Goal: Task Accomplishment & Management: Use online tool/utility

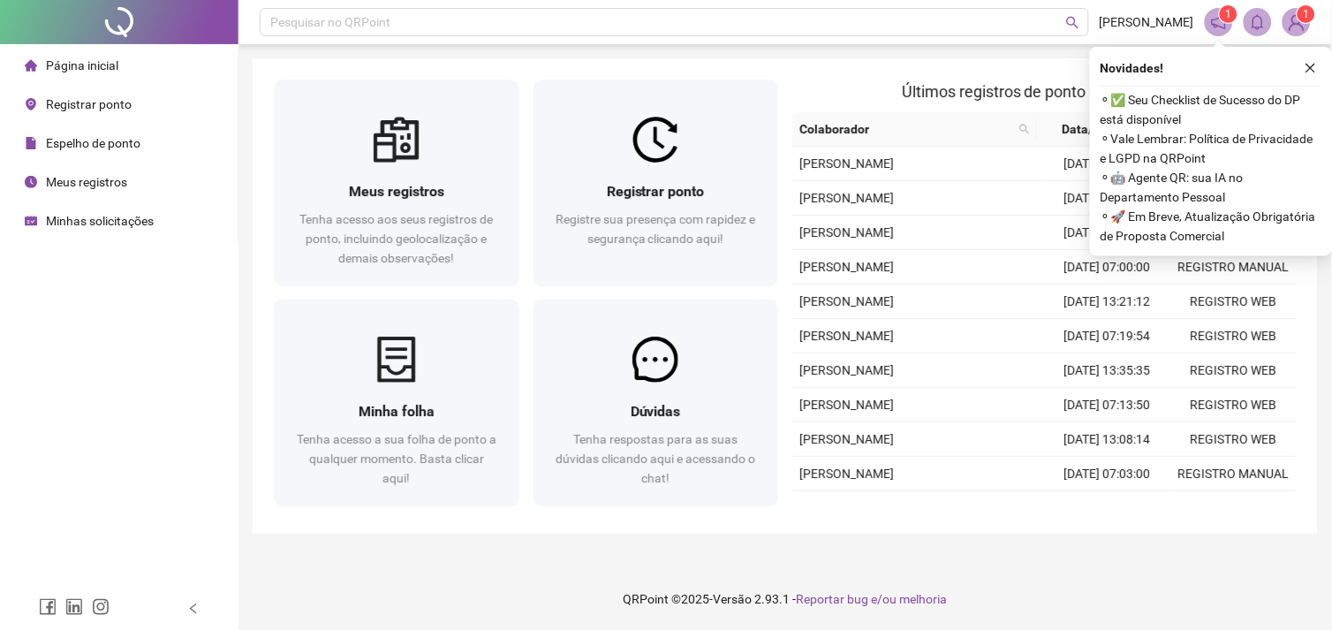
click at [101, 108] on span "Registrar ponto" at bounding box center [89, 104] width 86 height 14
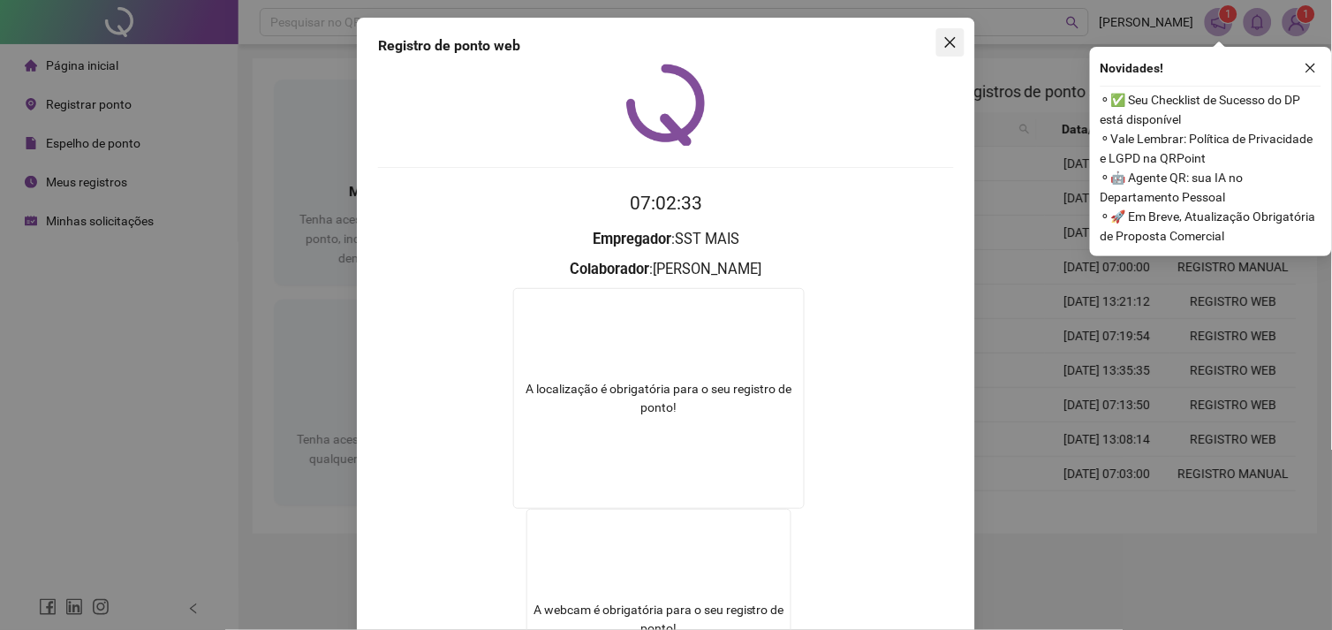
click at [945, 38] on icon "close" at bounding box center [951, 42] width 14 height 14
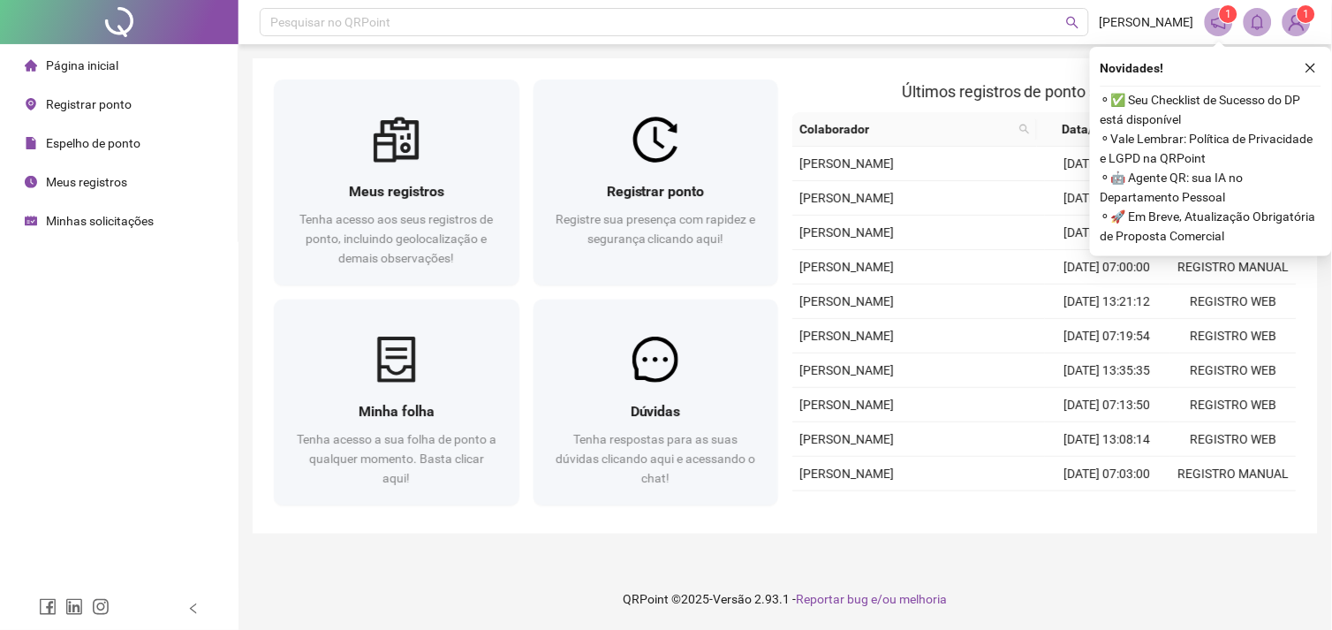
click at [109, 108] on span "Registrar ponto" at bounding box center [89, 104] width 86 height 14
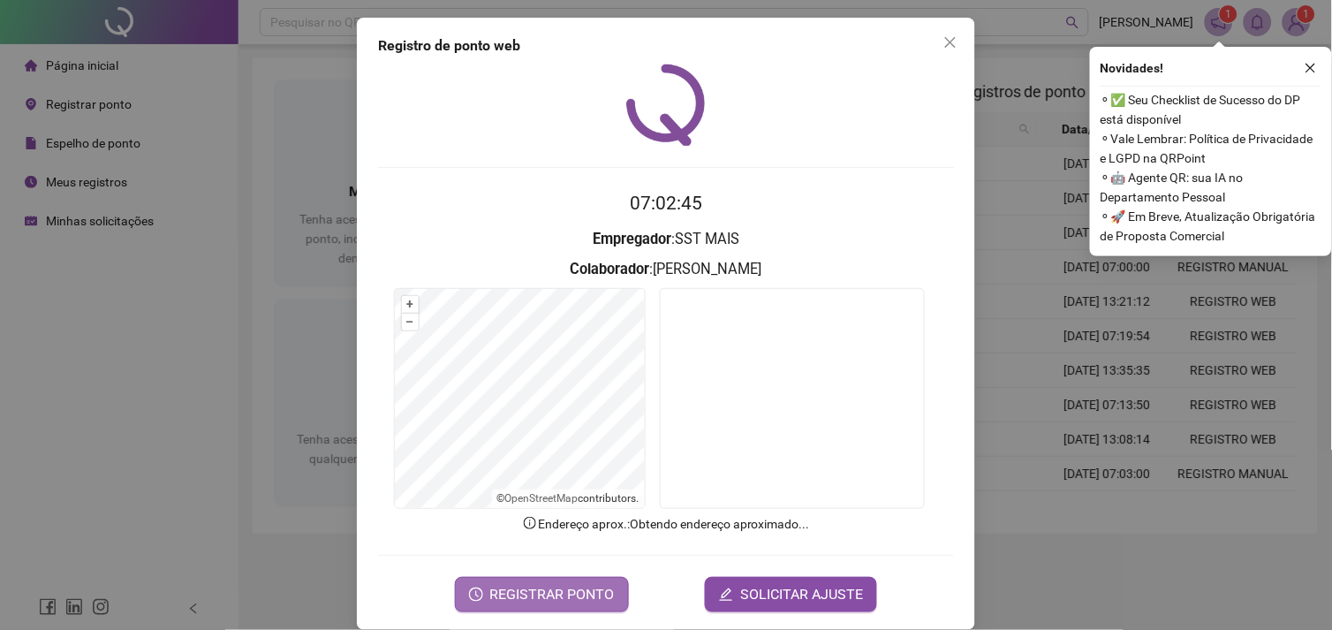
click at [555, 585] on span "REGISTRAR PONTO" at bounding box center [552, 594] width 125 height 21
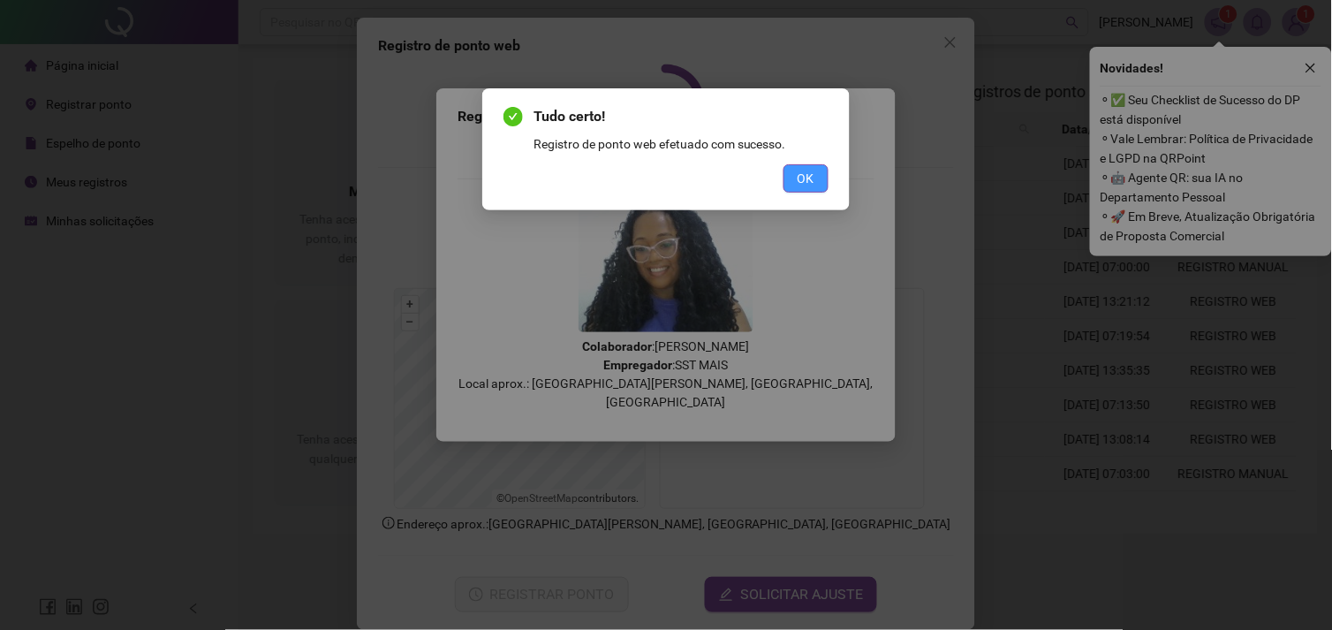
click at [800, 182] on span "OK" at bounding box center [806, 178] width 17 height 19
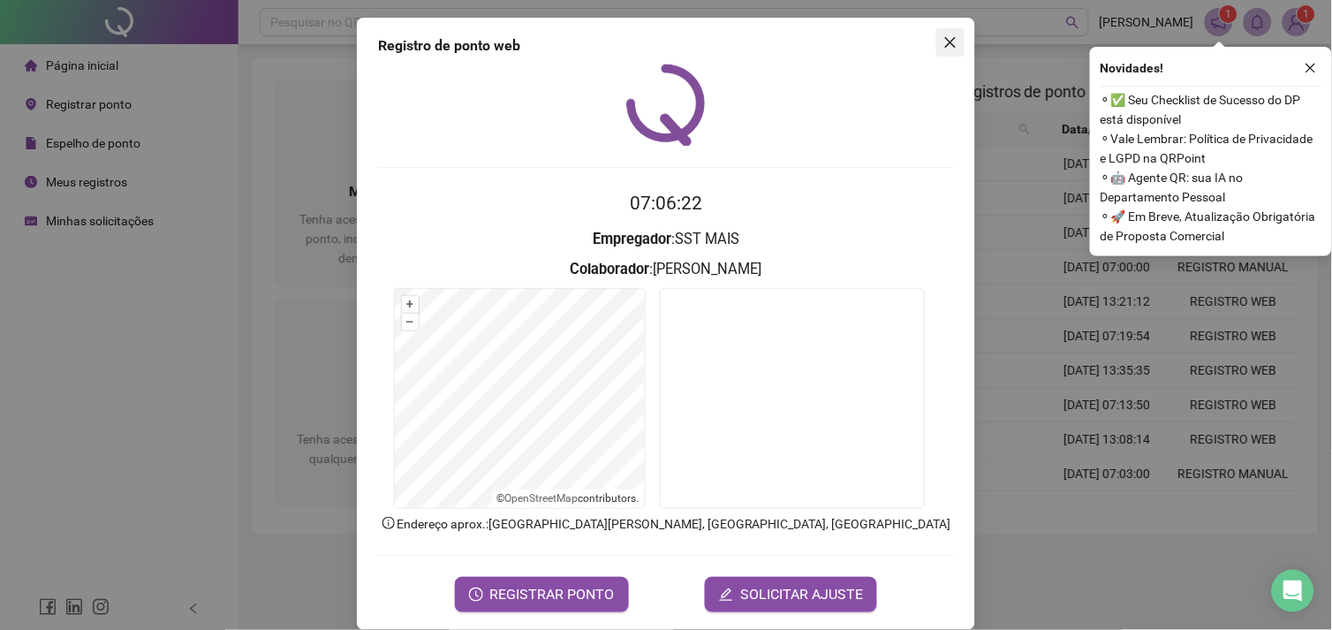
click at [945, 42] on icon "close" at bounding box center [950, 42] width 11 height 11
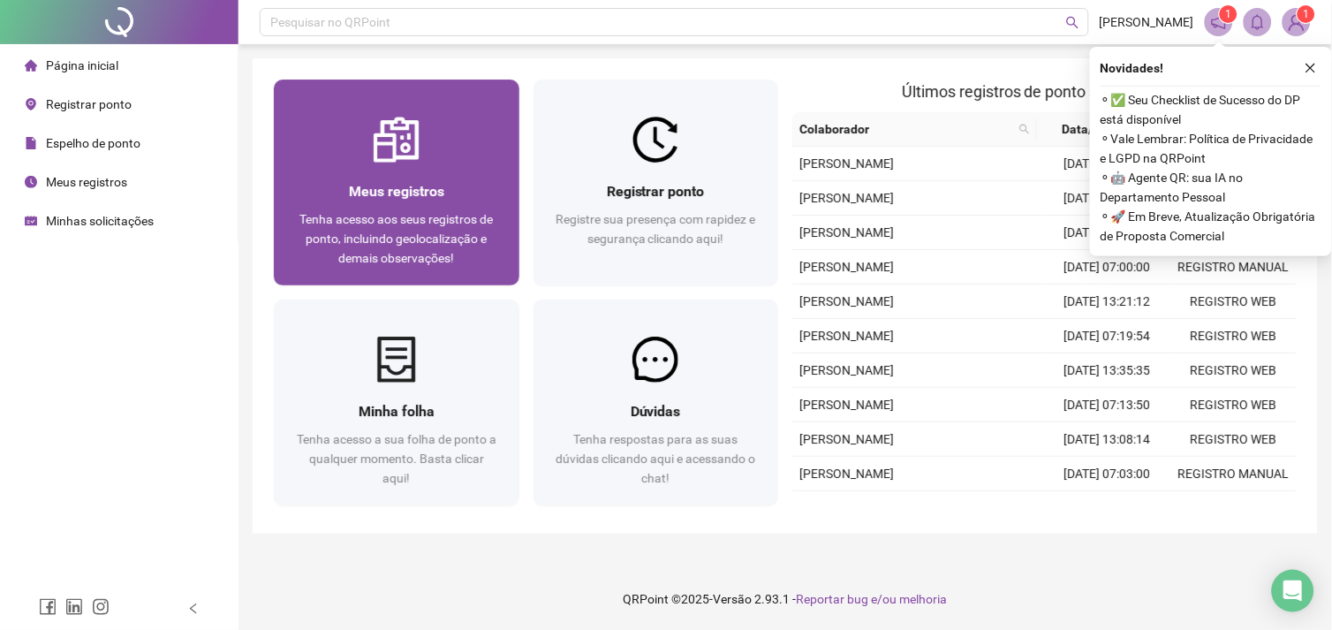
click at [401, 183] on span "Meus registros" at bounding box center [396, 191] width 95 height 17
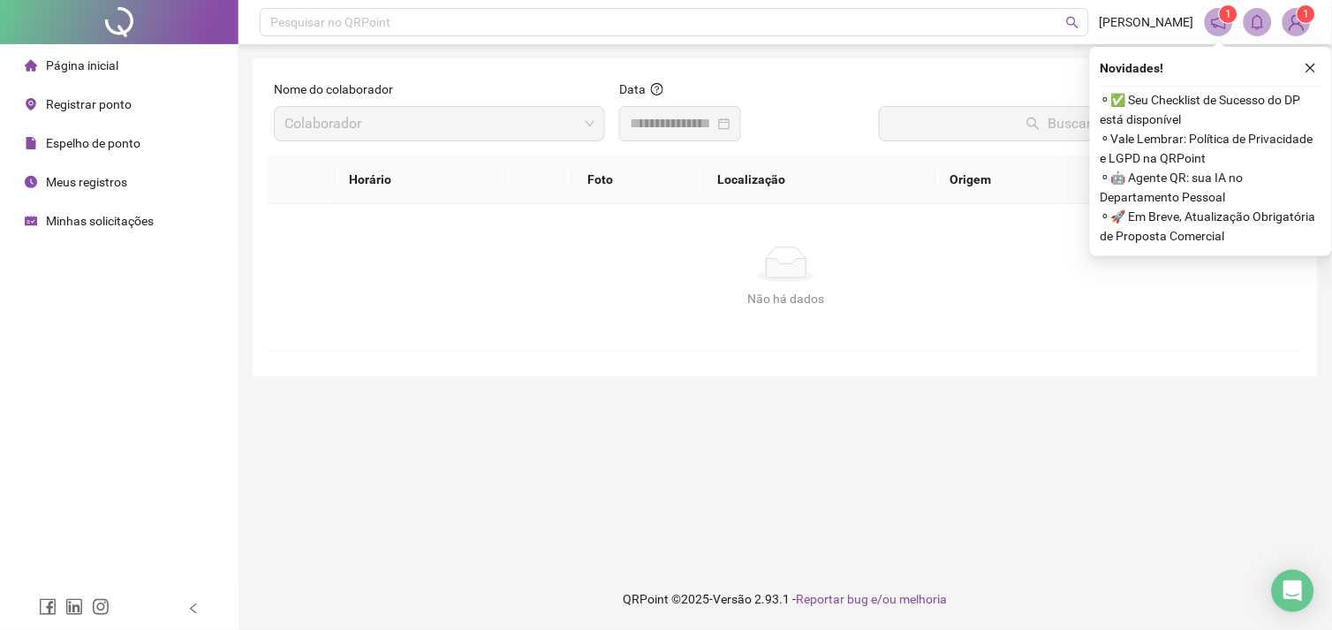
click at [731, 125] on div at bounding box center [680, 123] width 101 height 21
click at [1308, 67] on icon "close" at bounding box center [1311, 68] width 12 height 12
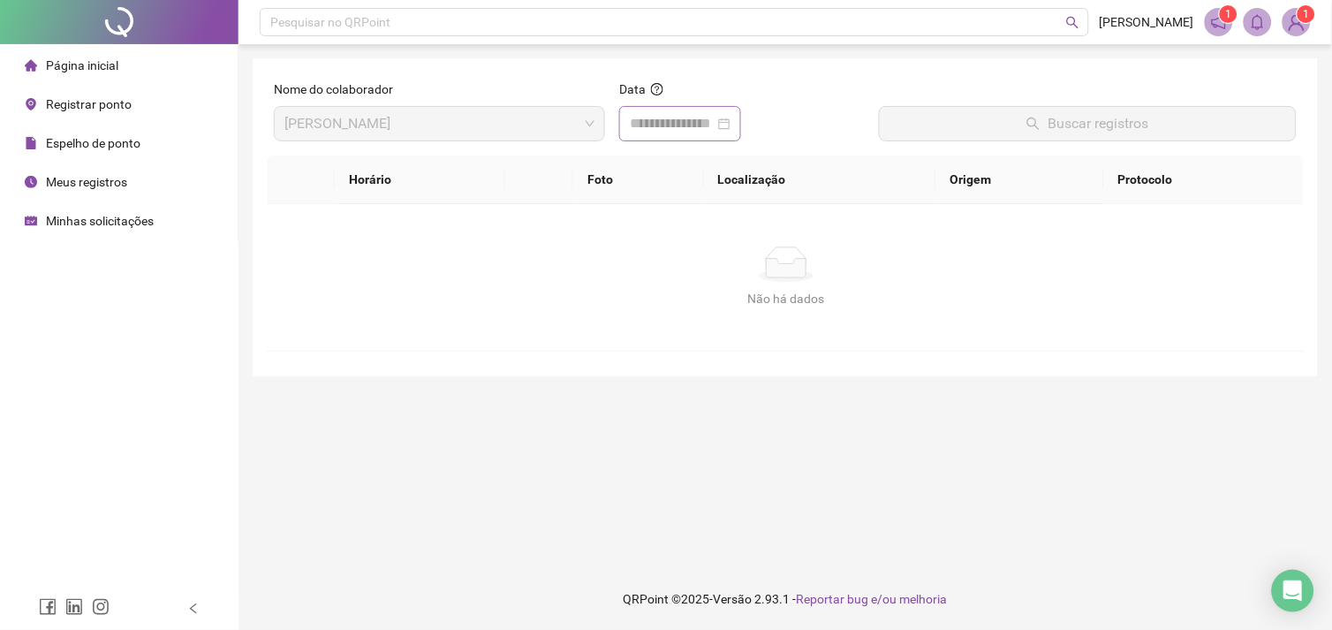
click at [731, 125] on div at bounding box center [680, 123] width 101 height 21
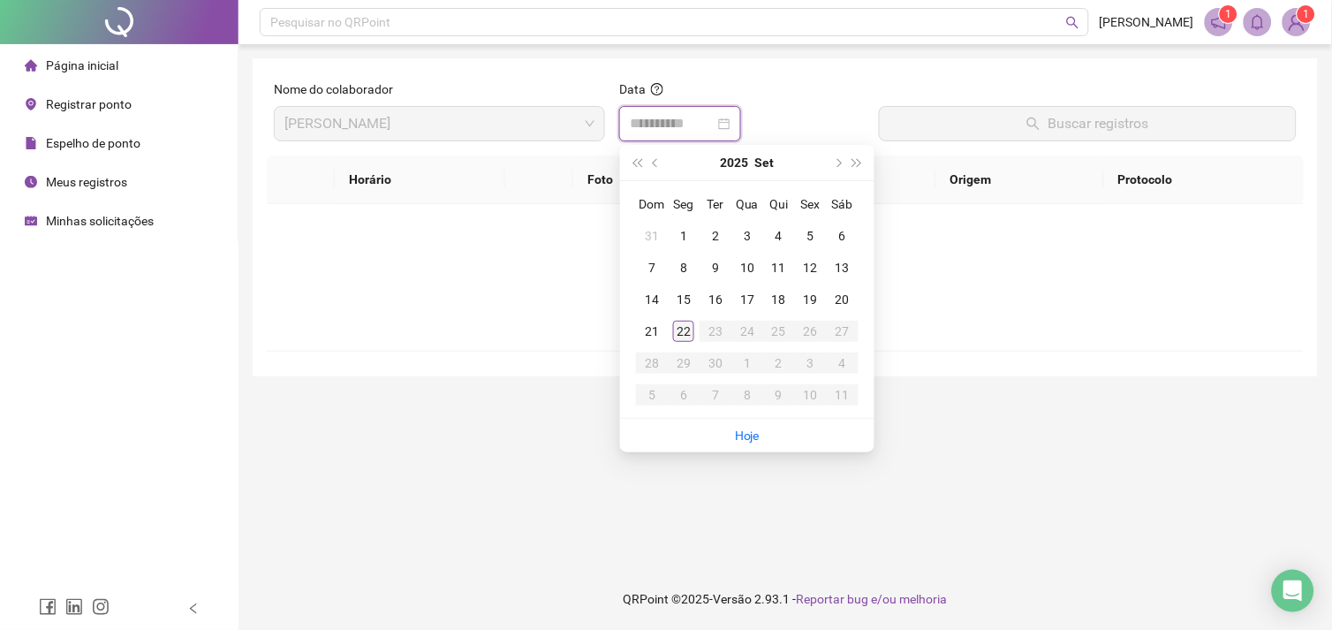
type input "**********"
click at [686, 329] on div "22" at bounding box center [683, 331] width 21 height 21
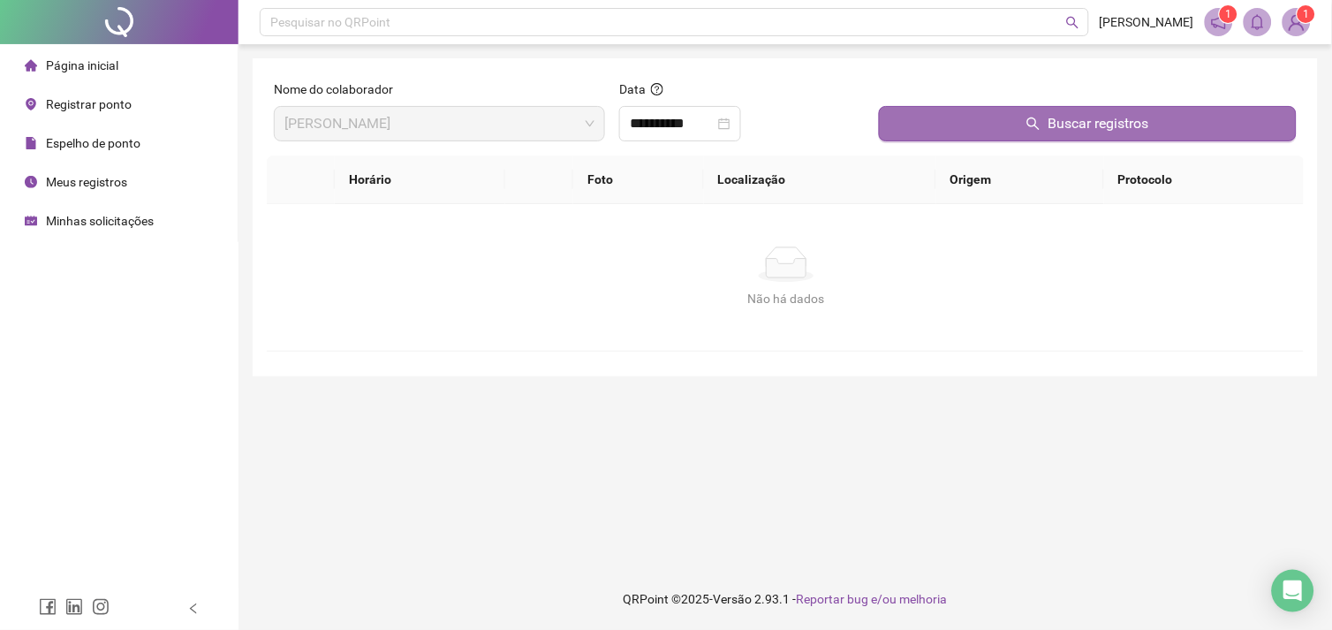
click at [969, 130] on button "Buscar registros" at bounding box center [1088, 123] width 418 height 35
